Goal: Transaction & Acquisition: Obtain resource

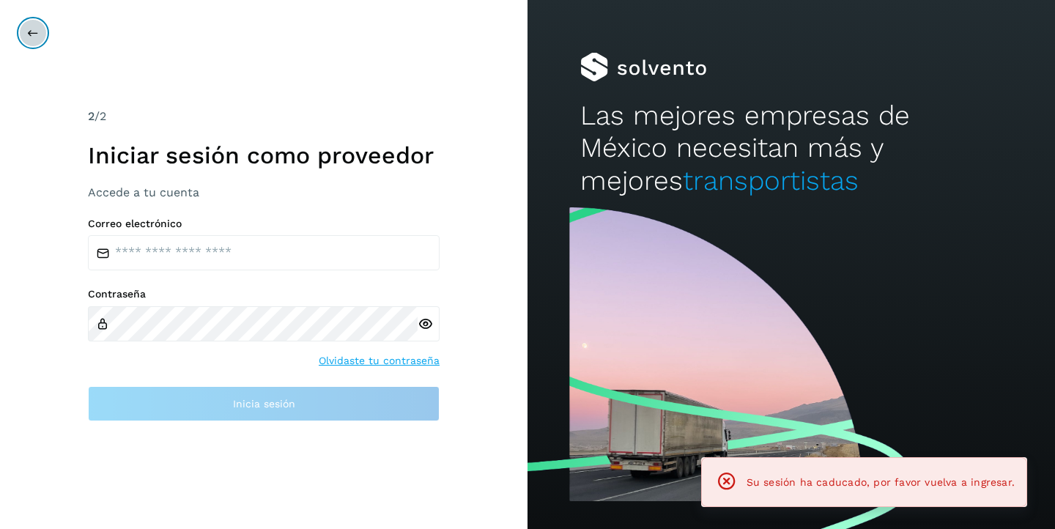
click at [26, 23] on button at bounding box center [33, 33] width 28 height 28
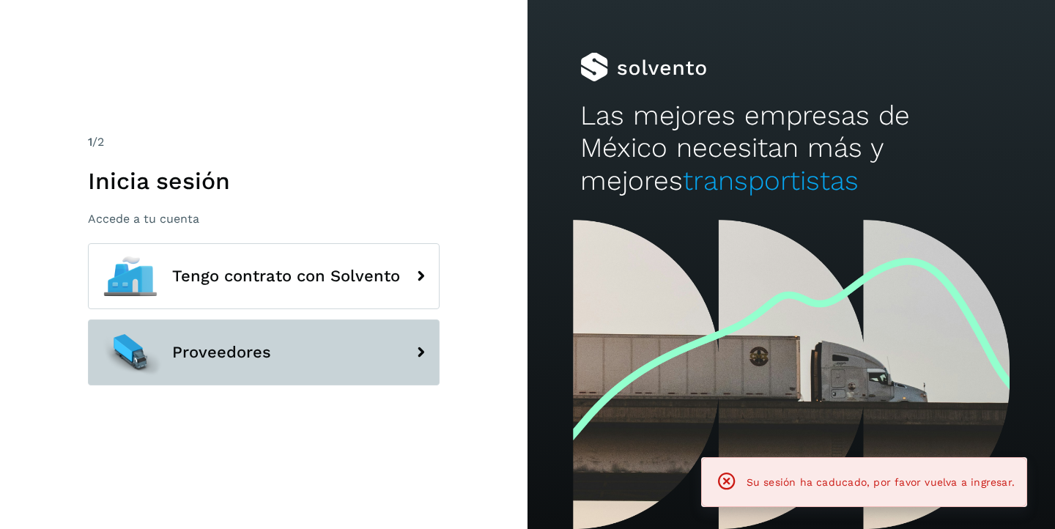
click at [246, 365] on button "Proveedores" at bounding box center [264, 352] width 352 height 66
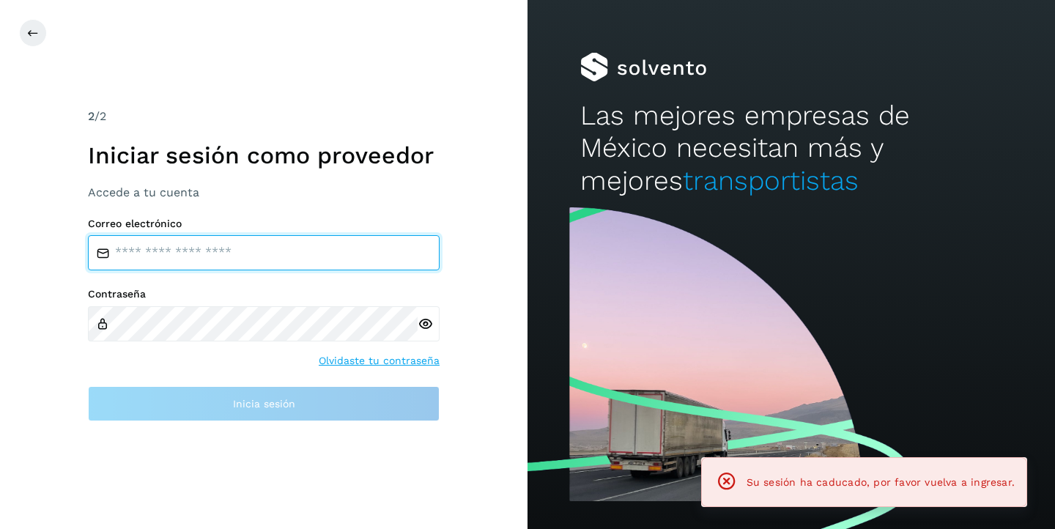
click at [214, 241] on input "email" at bounding box center [264, 252] width 352 height 35
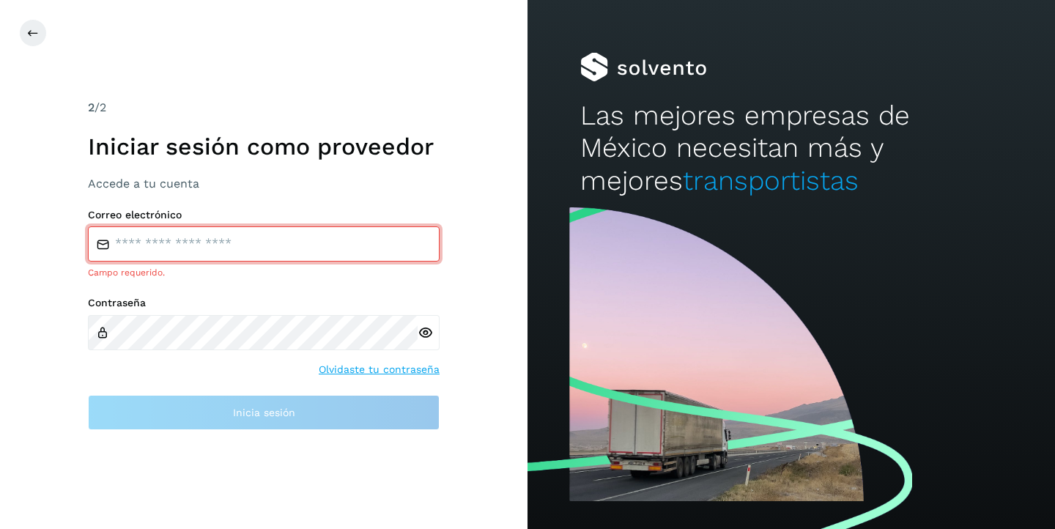
type input "**********"
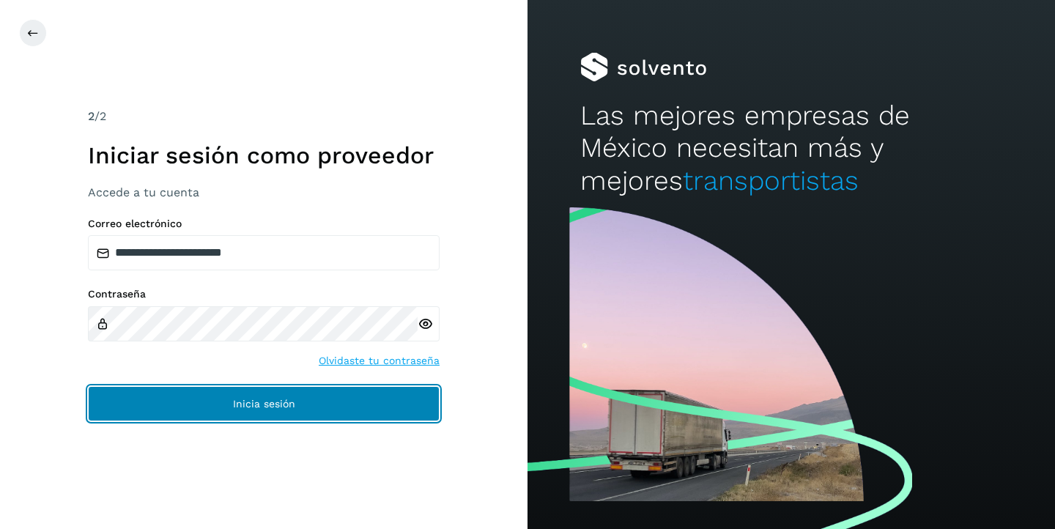
click at [237, 403] on span "Inicia sesión" at bounding box center [264, 404] width 62 height 10
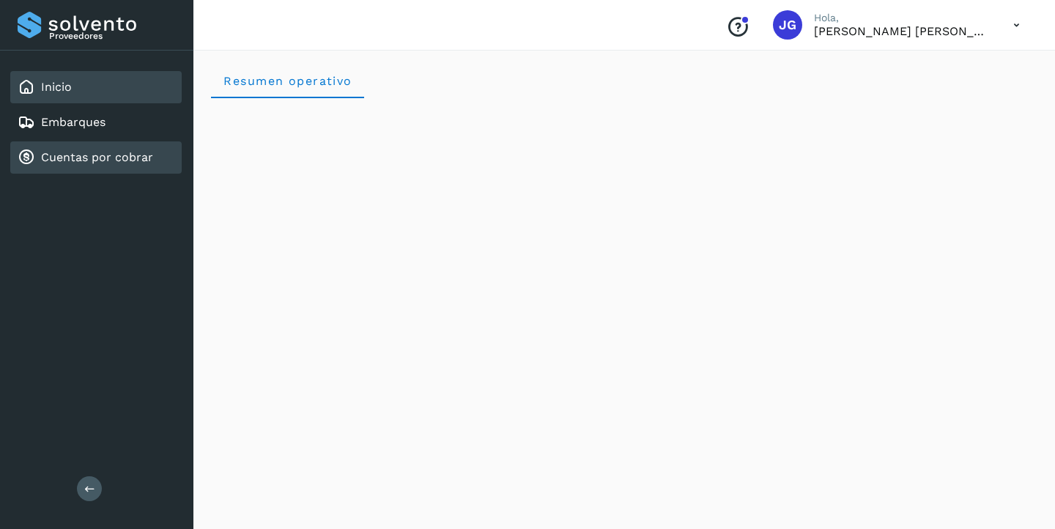
click at [95, 158] on link "Cuentas por cobrar" at bounding box center [97, 157] width 112 height 14
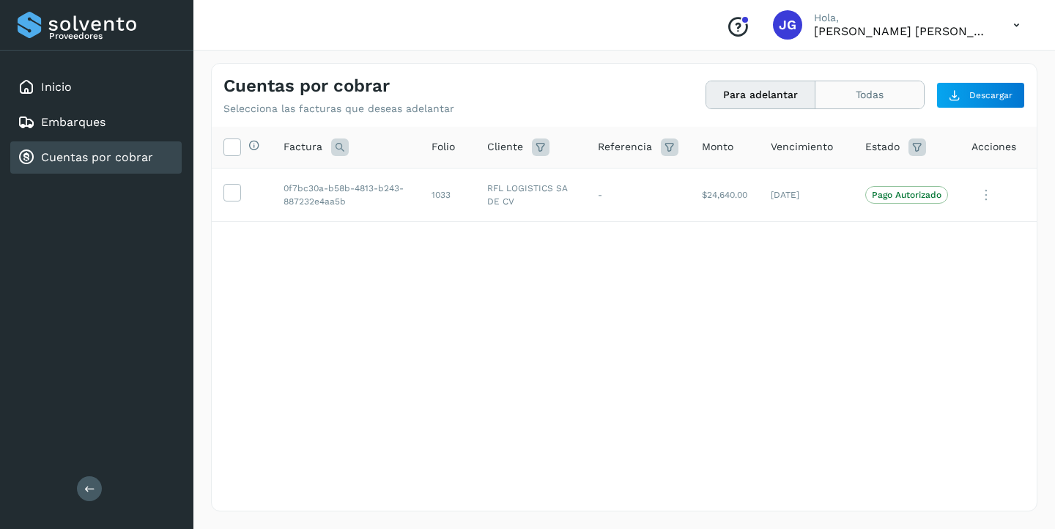
click at [862, 97] on button "Todas" at bounding box center [869, 94] width 108 height 27
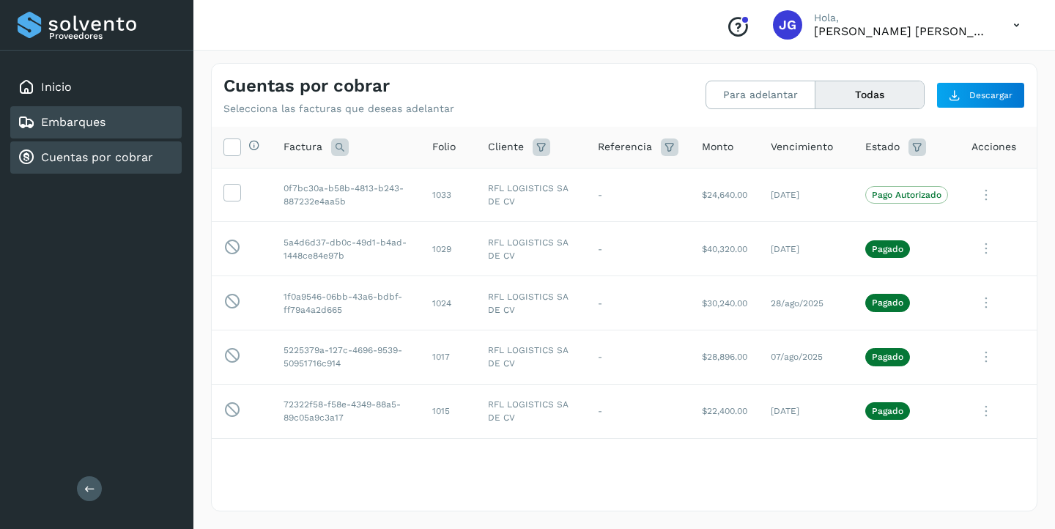
click at [113, 130] on div "Embarques" at bounding box center [95, 122] width 171 height 32
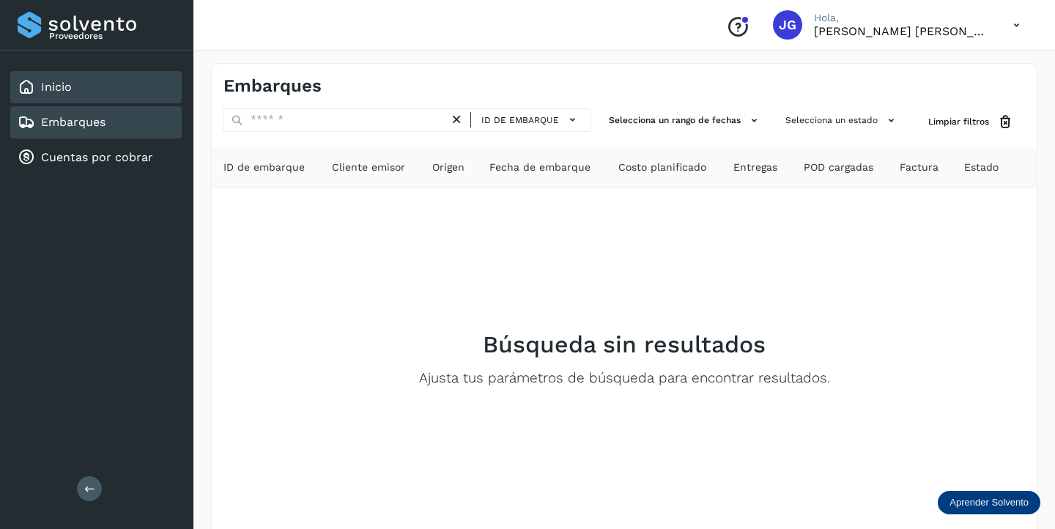
click at [66, 80] on link "Inicio" at bounding box center [56, 87] width 31 height 14
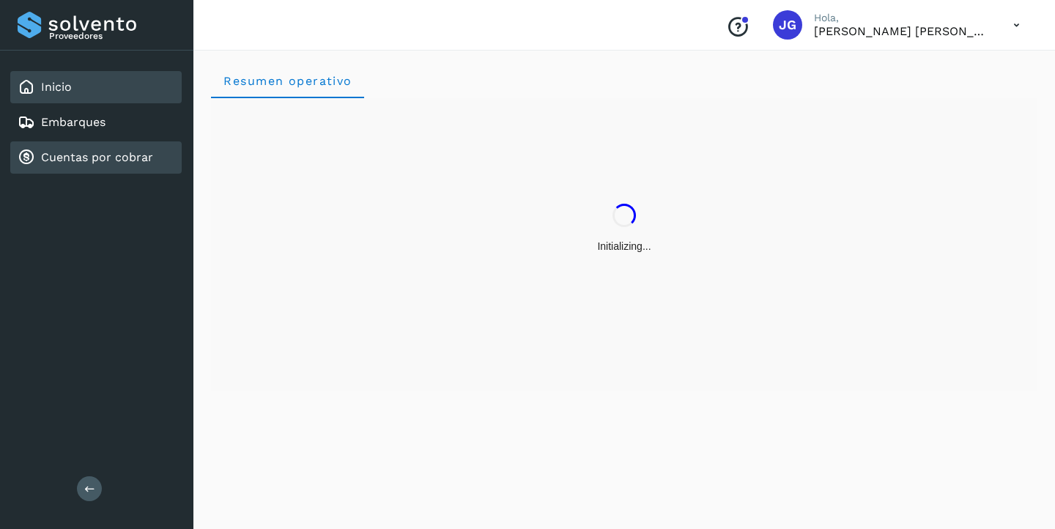
click at [98, 159] on link "Cuentas por cobrar" at bounding box center [97, 157] width 112 height 14
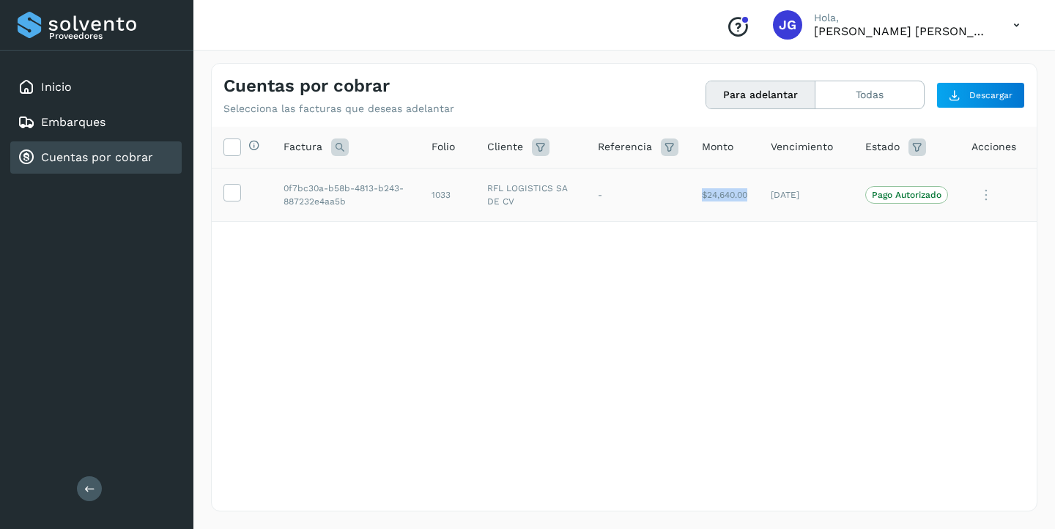
drag, startPoint x: 686, startPoint y: 195, endPoint x: 760, endPoint y: 197, distance: 73.3
click at [760, 197] on tr "0f7bc30a-b58b-4813-b243-887232e4aa5b 1033 RFL LOGISTICS SA DE CV - $24,640.00 […" at bounding box center [624, 195] width 825 height 54
click at [232, 190] on icon at bounding box center [231, 191] width 15 height 15
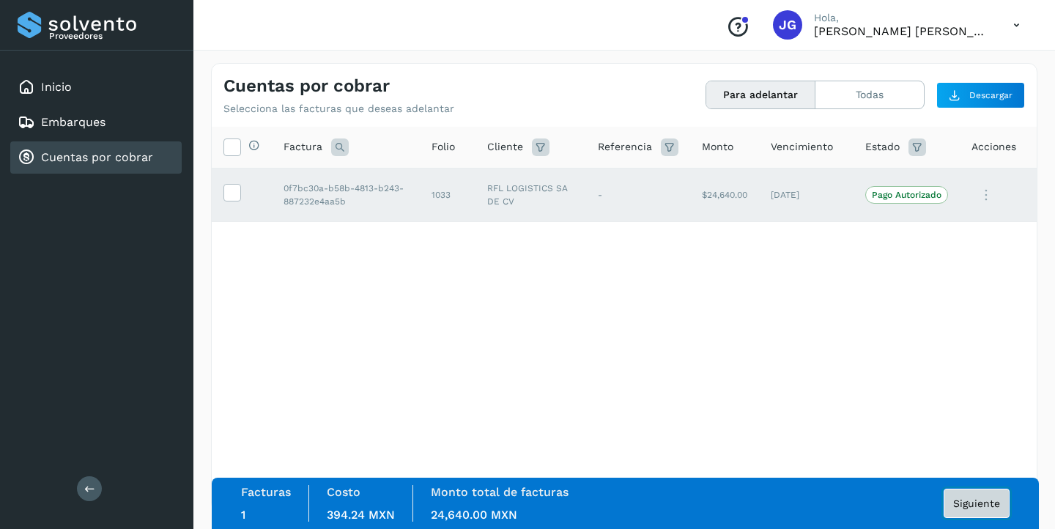
click at [972, 502] on span "Siguiente" at bounding box center [976, 503] width 47 height 10
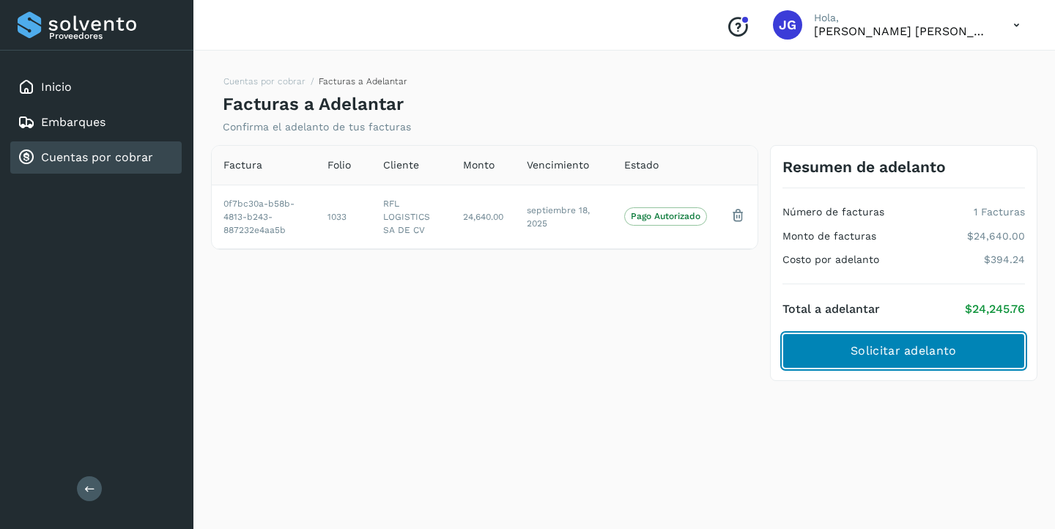
click at [927, 347] on span "Solicitar adelanto" at bounding box center [904, 351] width 106 height 16
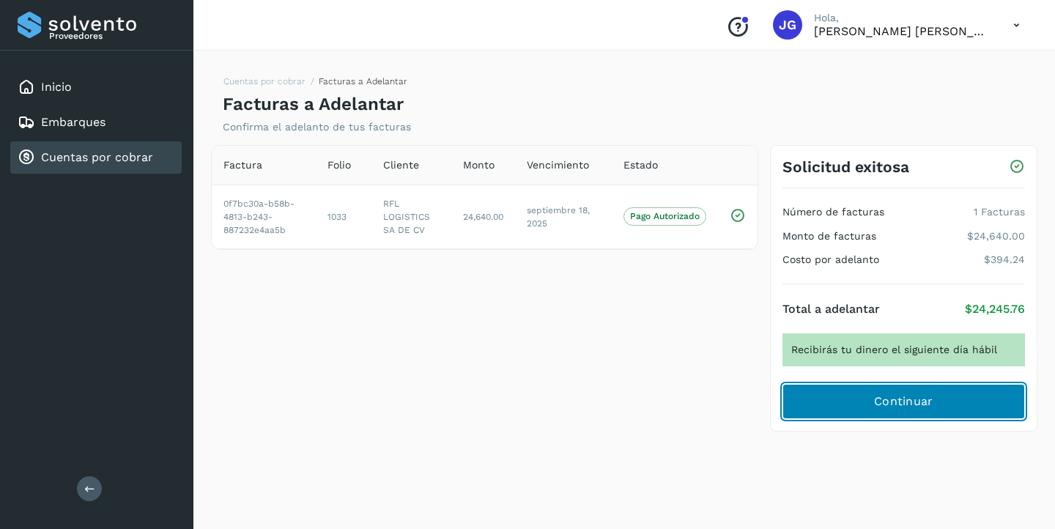
click at [874, 386] on button "Continuar" at bounding box center [903, 401] width 243 height 35
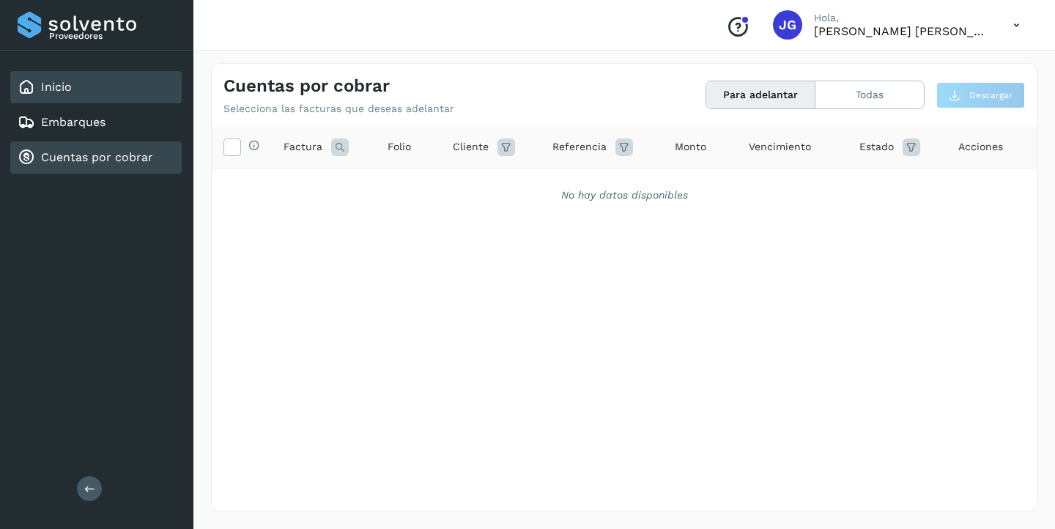
click at [126, 87] on div "Inicio" at bounding box center [95, 87] width 171 height 32
